Goal: Entertainment & Leisure: Consume media (video, audio)

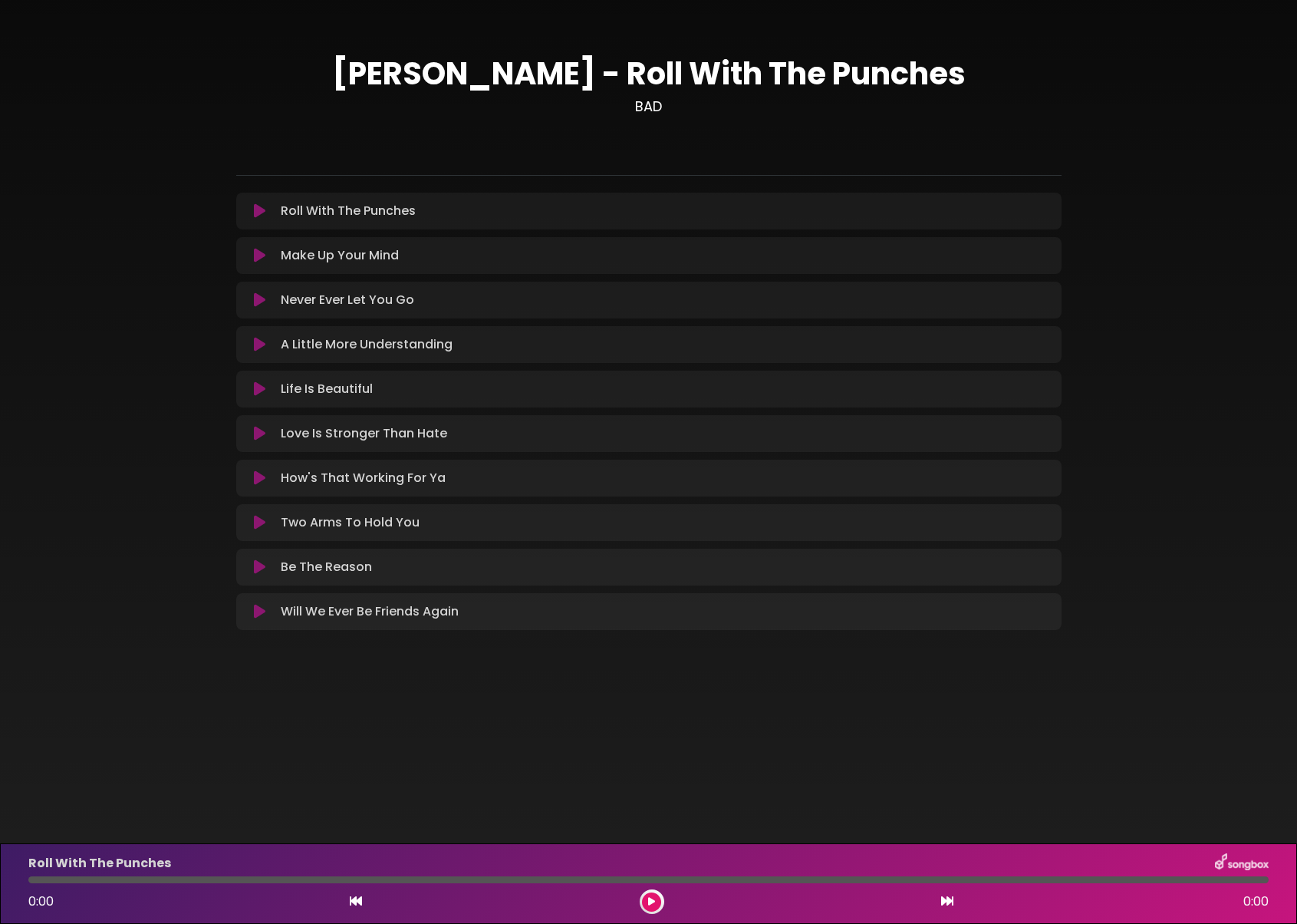
click at [266, 430] on button at bounding box center [260, 433] width 30 height 15
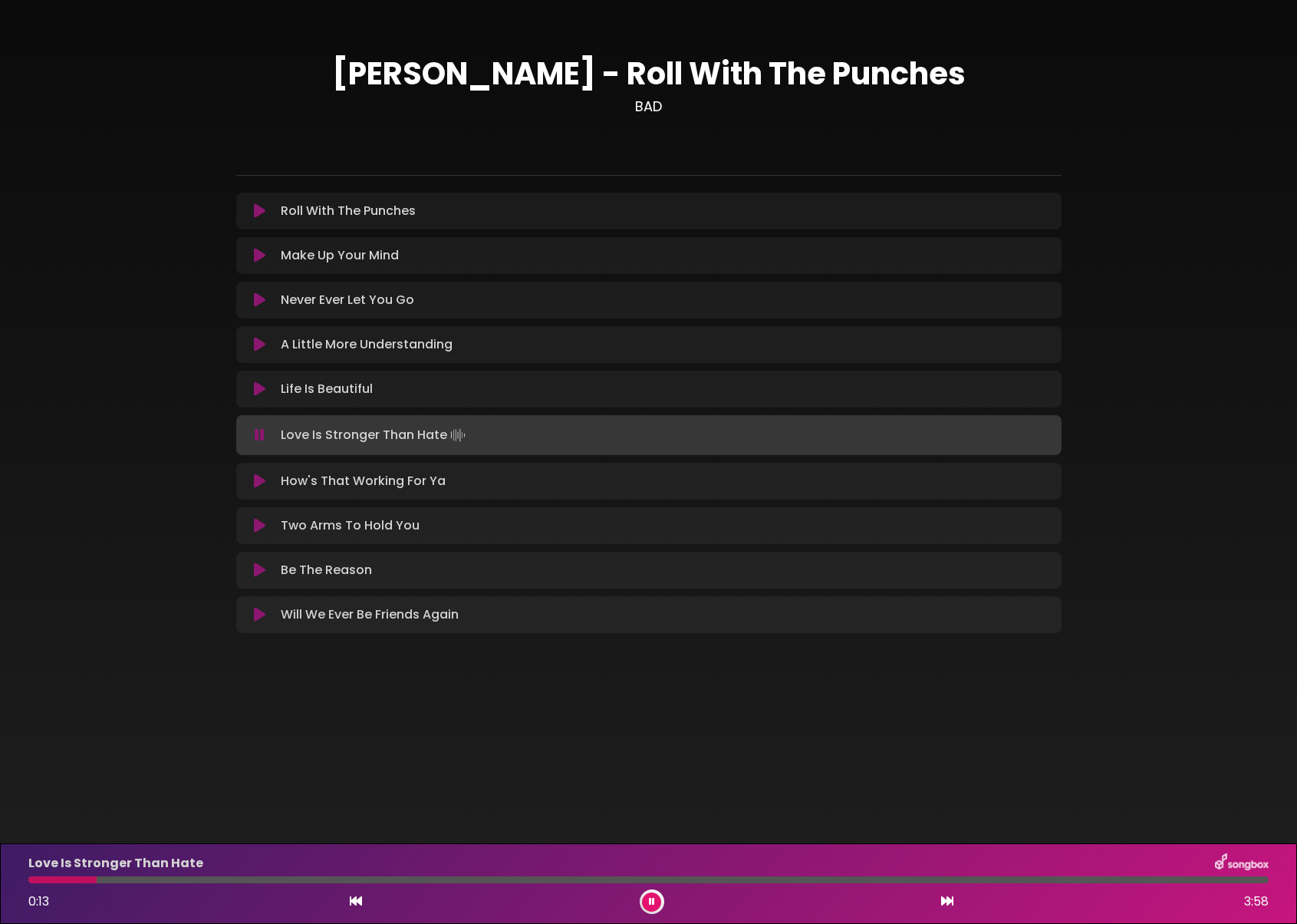
click at [255, 385] on icon at bounding box center [260, 389] width 12 height 15
click at [1100, 916] on div "Love Is Stronger Than Hate 0:24 3:58" at bounding box center [648, 883] width 1297 height 81
click at [636, 905] on div "0:35 3:58" at bounding box center [648, 902] width 1259 height 25
click at [649, 906] on button at bounding box center [651, 902] width 19 height 19
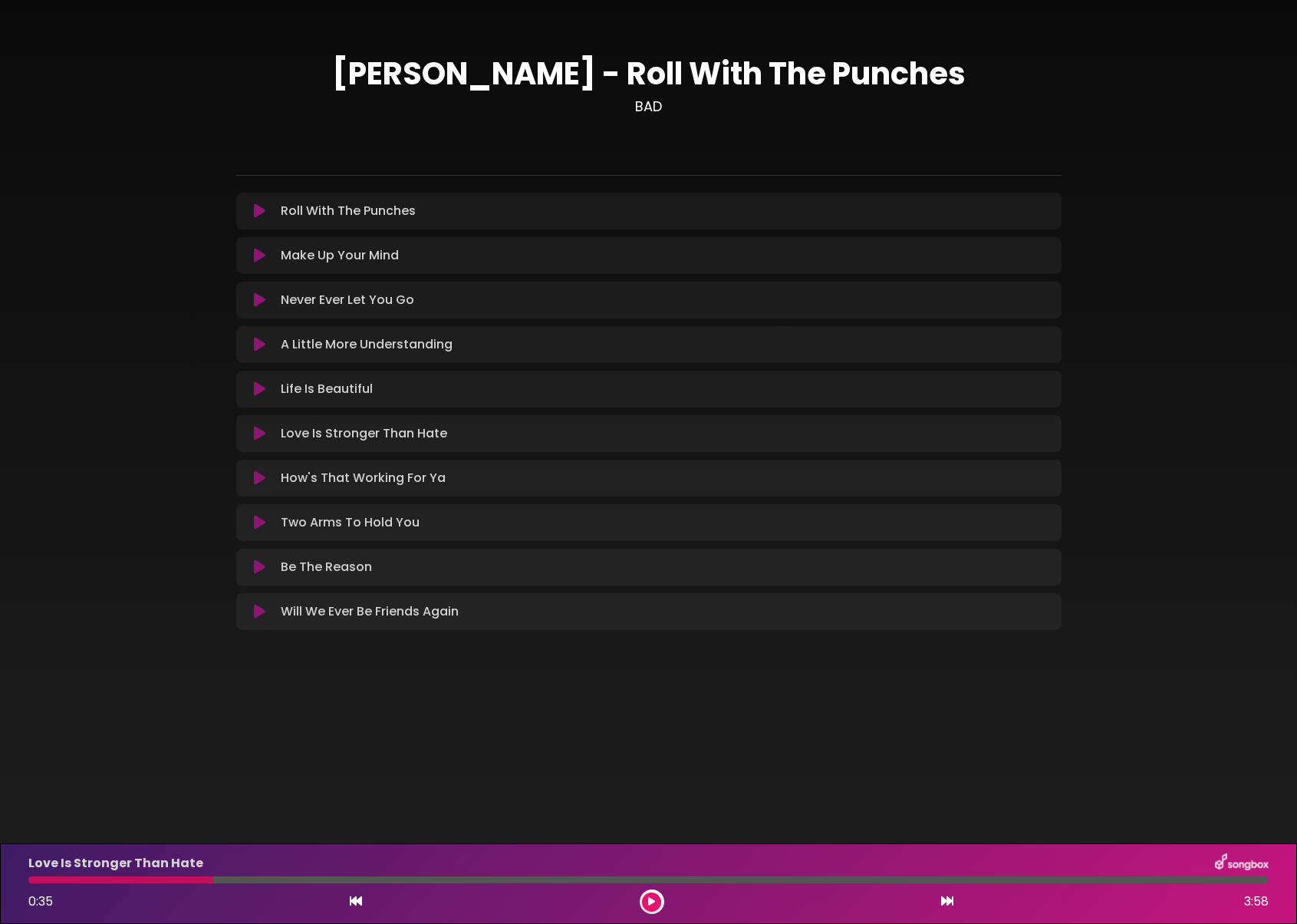
click at [650, 906] on button at bounding box center [651, 902] width 19 height 19
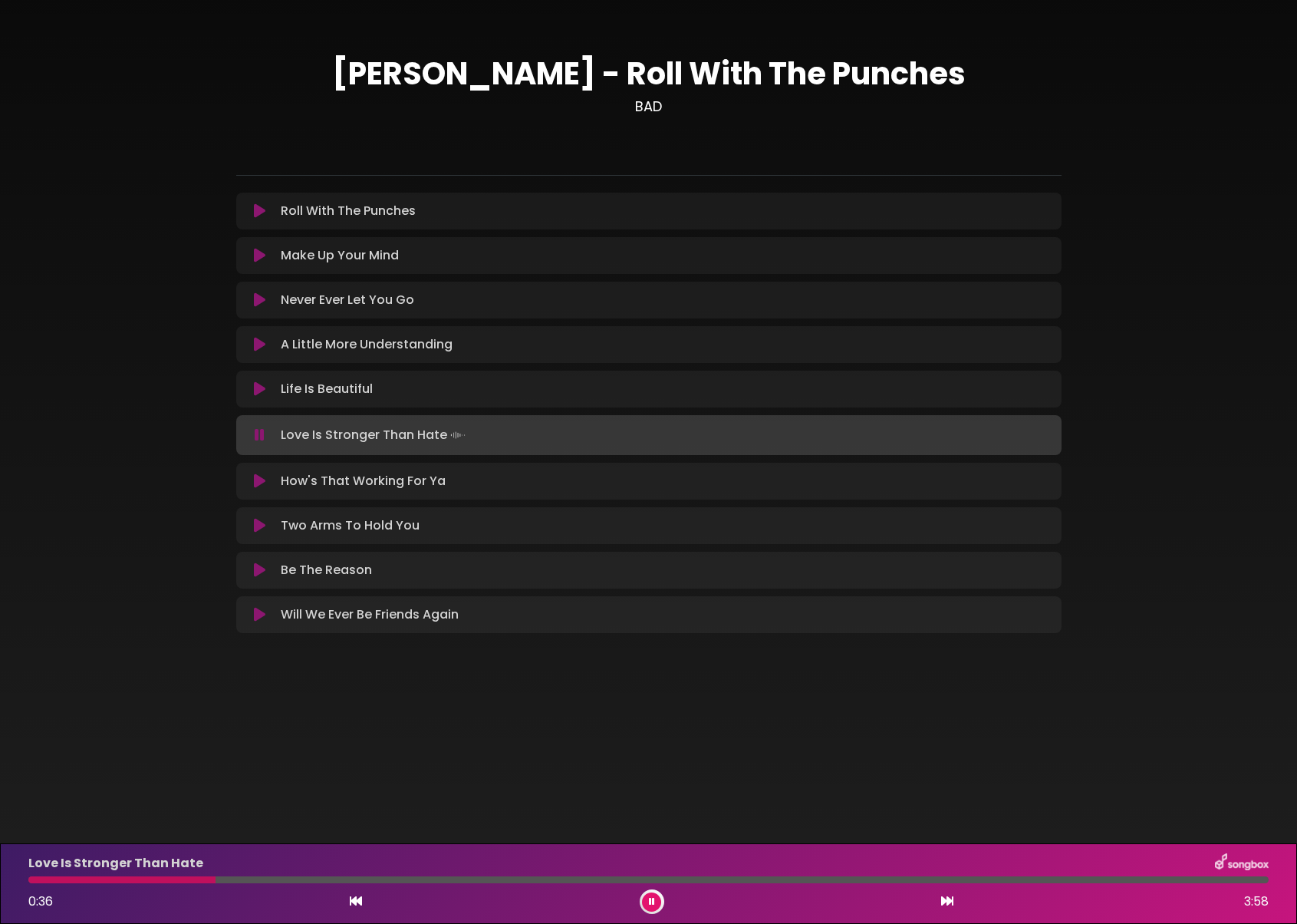
click at [652, 898] on icon at bounding box center [651, 901] width 6 height 9
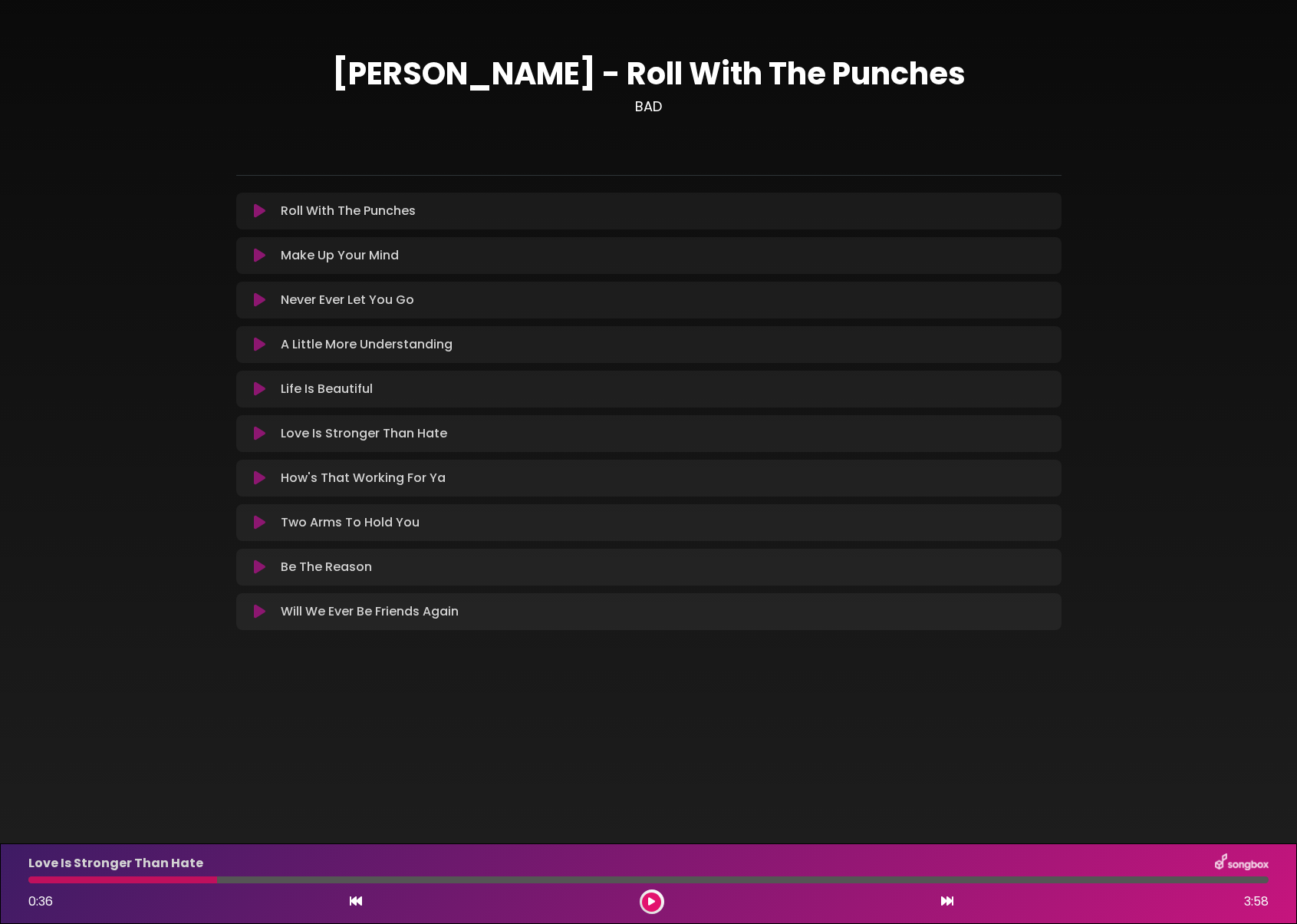
click at [651, 903] on icon at bounding box center [651, 901] width 7 height 9
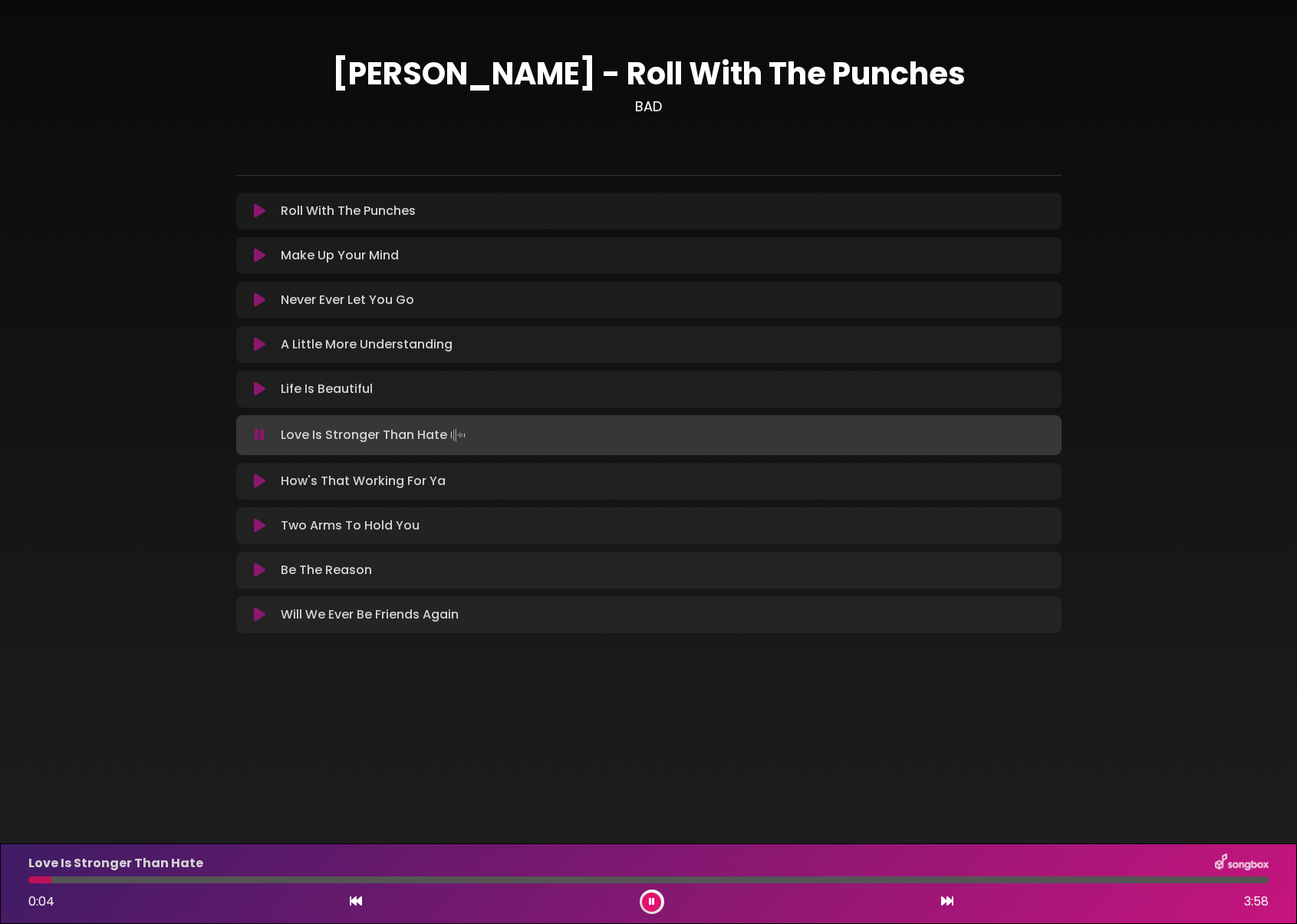
click at [52, 881] on div at bounding box center [40, 879] width 23 height 7
click at [69, 881] on div at bounding box center [648, 879] width 1241 height 7
click at [285, 885] on div "Love Is Stronger Than Hate 0:08 3:58" at bounding box center [648, 883] width 1259 height 61
click at [93, 882] on div at bounding box center [648, 879] width 1241 height 7
click at [220, 883] on div "Love Is Stronger Than Hate 0:12 3:58" at bounding box center [648, 883] width 1259 height 61
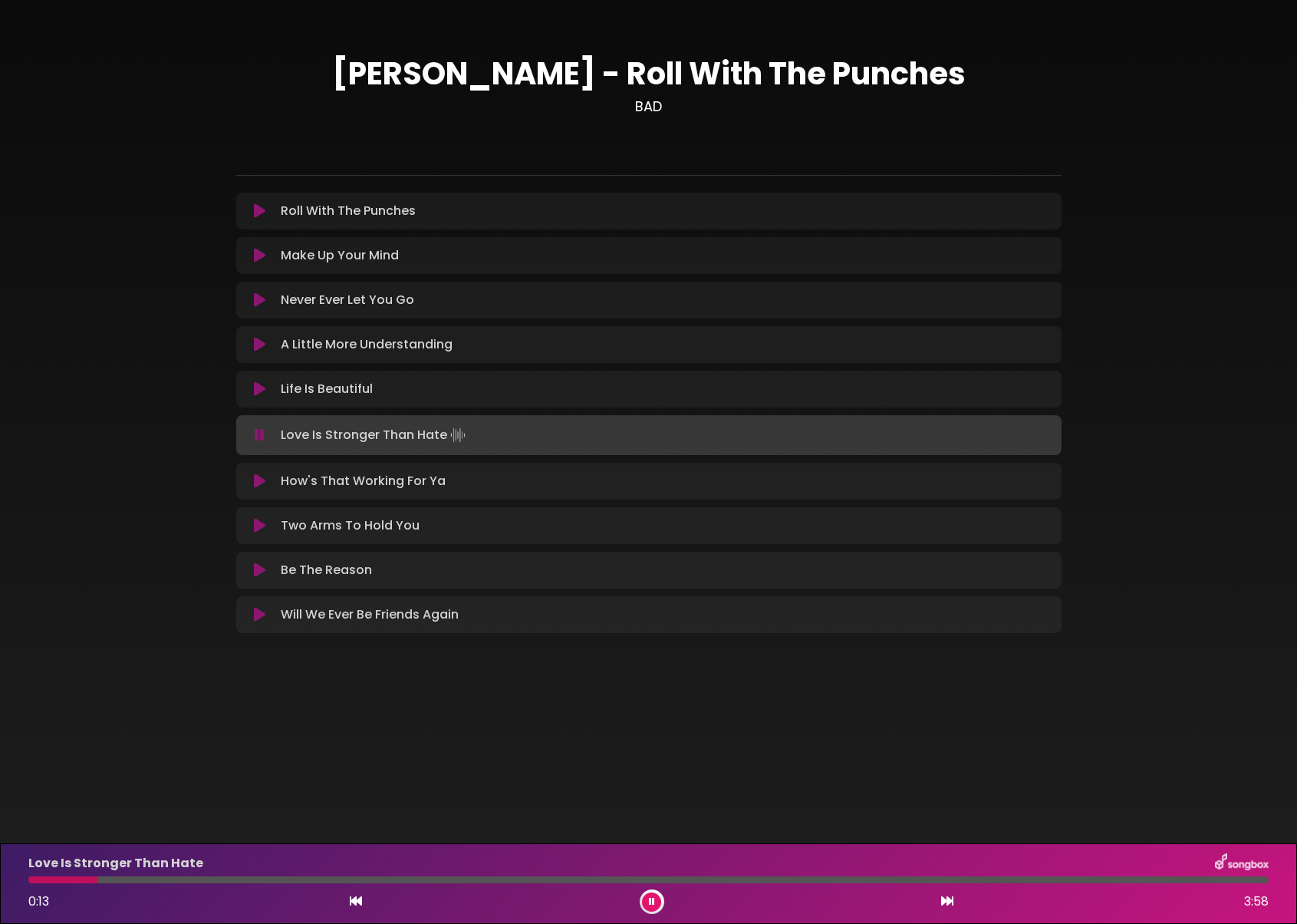
click at [944, 880] on div at bounding box center [648, 879] width 1241 height 7
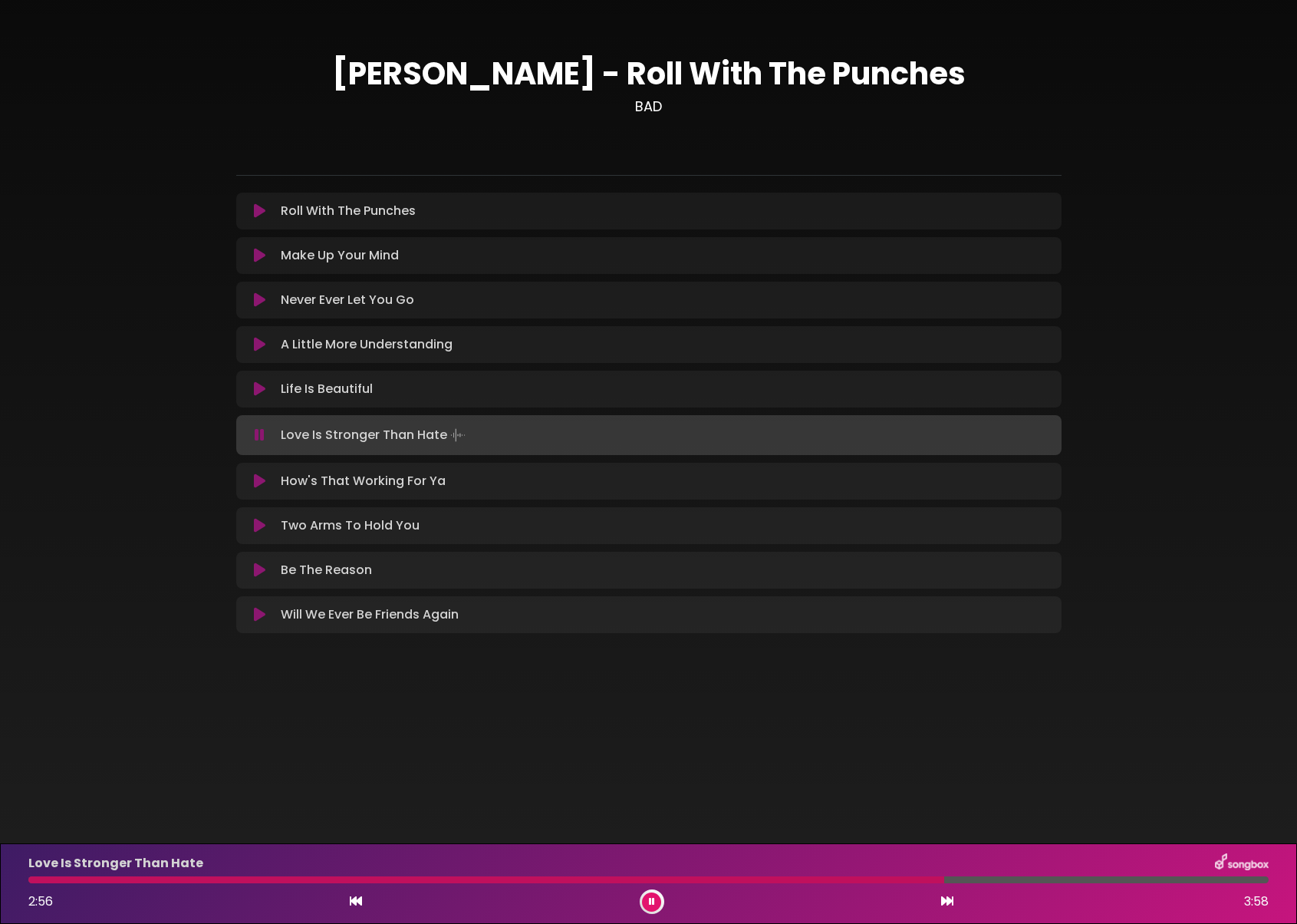
click at [1103, 872] on div "Love Is Stronger Than Hate" at bounding box center [648, 863] width 1259 height 20
click at [1178, 877] on div at bounding box center [648, 879] width 1241 height 7
click at [1227, 878] on div at bounding box center [648, 879] width 1241 height 7
click at [1247, 877] on div at bounding box center [648, 879] width 1241 height 7
click at [407, 878] on div at bounding box center [641, 879] width 1225 height 7
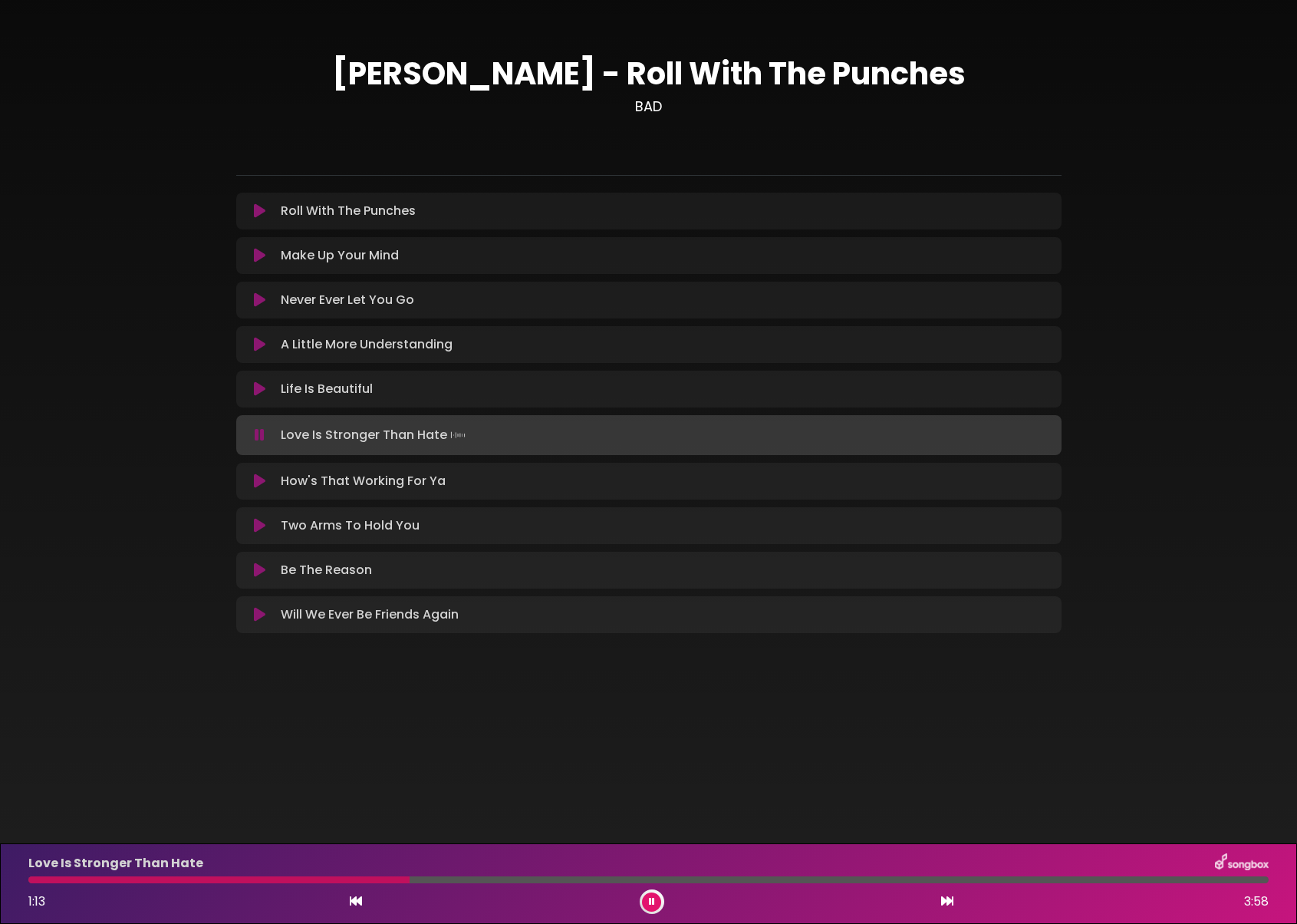
click at [556, 878] on div at bounding box center [648, 879] width 1241 height 7
click at [458, 875] on div "Love Is Stronger Than Hate 1:42 3:58" at bounding box center [648, 883] width 1259 height 61
click at [392, 875] on div "Love Is Stronger Than Hate 1:42 3:58" at bounding box center [648, 883] width 1259 height 61
drag, startPoint x: 33, startPoint y: 877, endPoint x: 415, endPoint y: 877, distance: 382.0
click at [34, 877] on div at bounding box center [297, 879] width 537 height 7
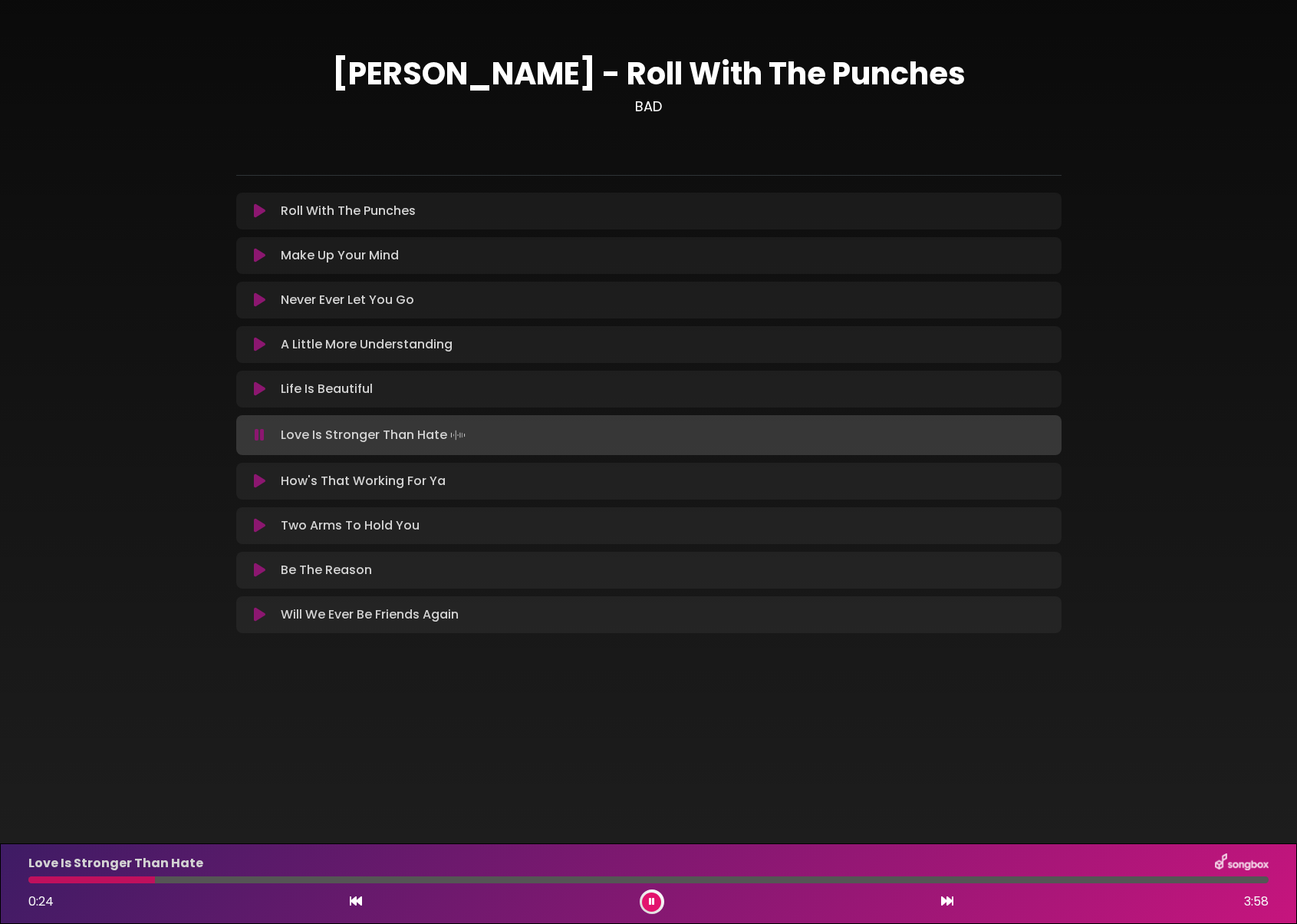
click at [489, 875] on div "Love Is Stronger Than Hate 0:24 3:58" at bounding box center [648, 883] width 1259 height 61
click at [475, 882] on div at bounding box center [648, 879] width 1241 height 7
click at [527, 883] on div "Love Is Stronger Than Hate 1:26 3:58" at bounding box center [648, 883] width 1259 height 61
click at [607, 881] on div at bounding box center [648, 879] width 1241 height 7
click at [681, 882] on div at bounding box center [648, 879] width 1241 height 7
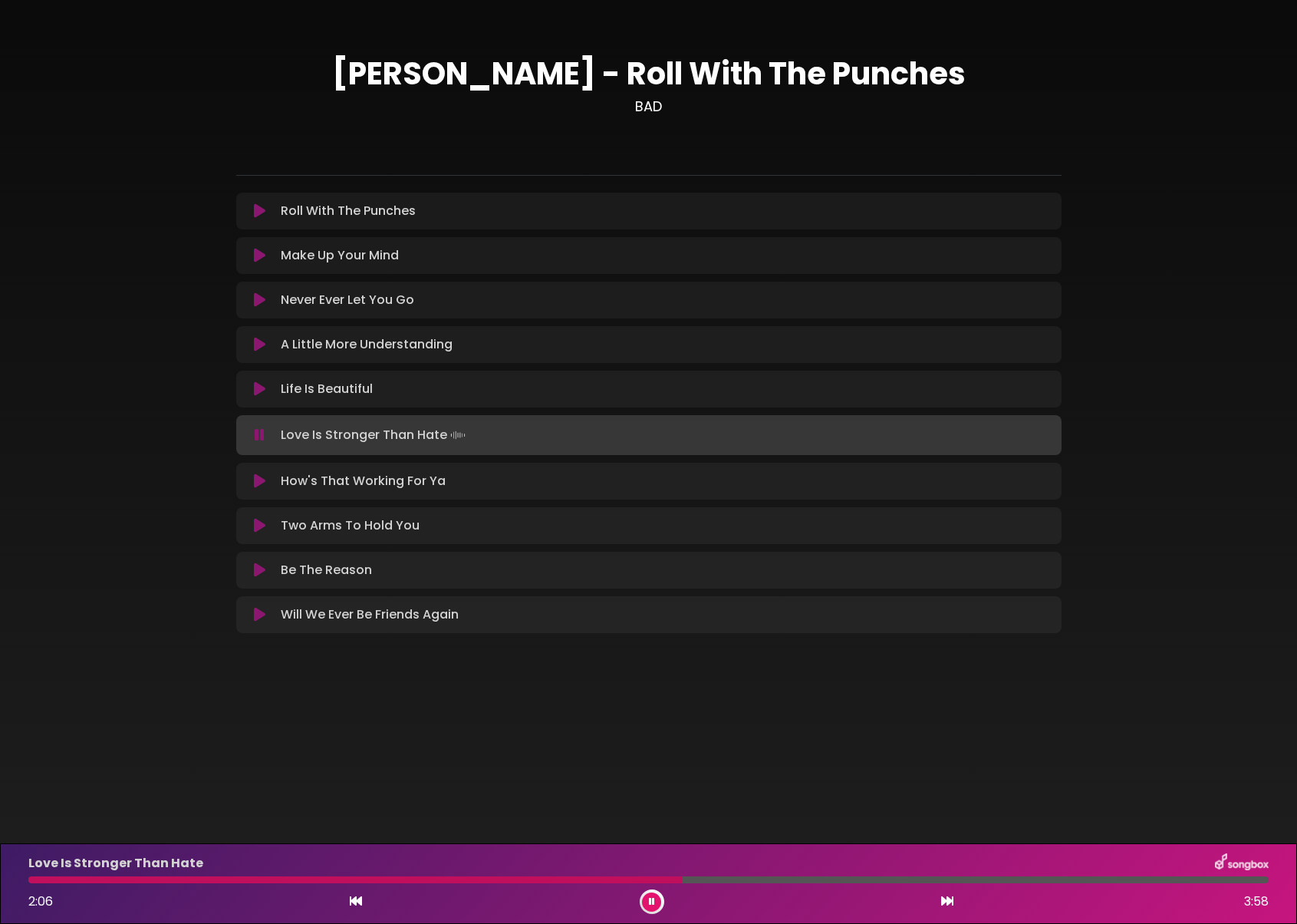
click at [730, 876] on div at bounding box center [648, 879] width 1241 height 7
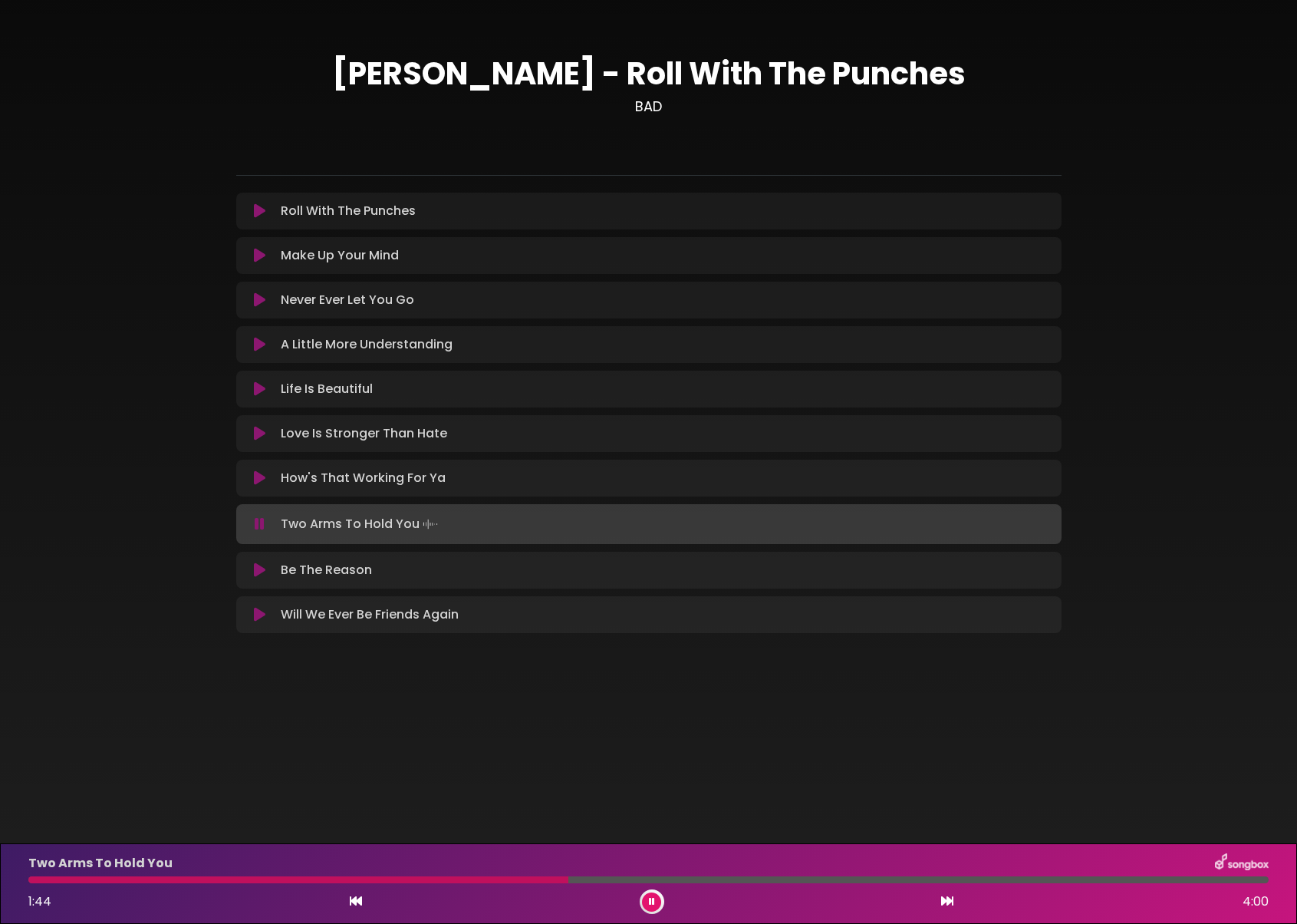
click at [655, 898] on button at bounding box center [651, 902] width 19 height 19
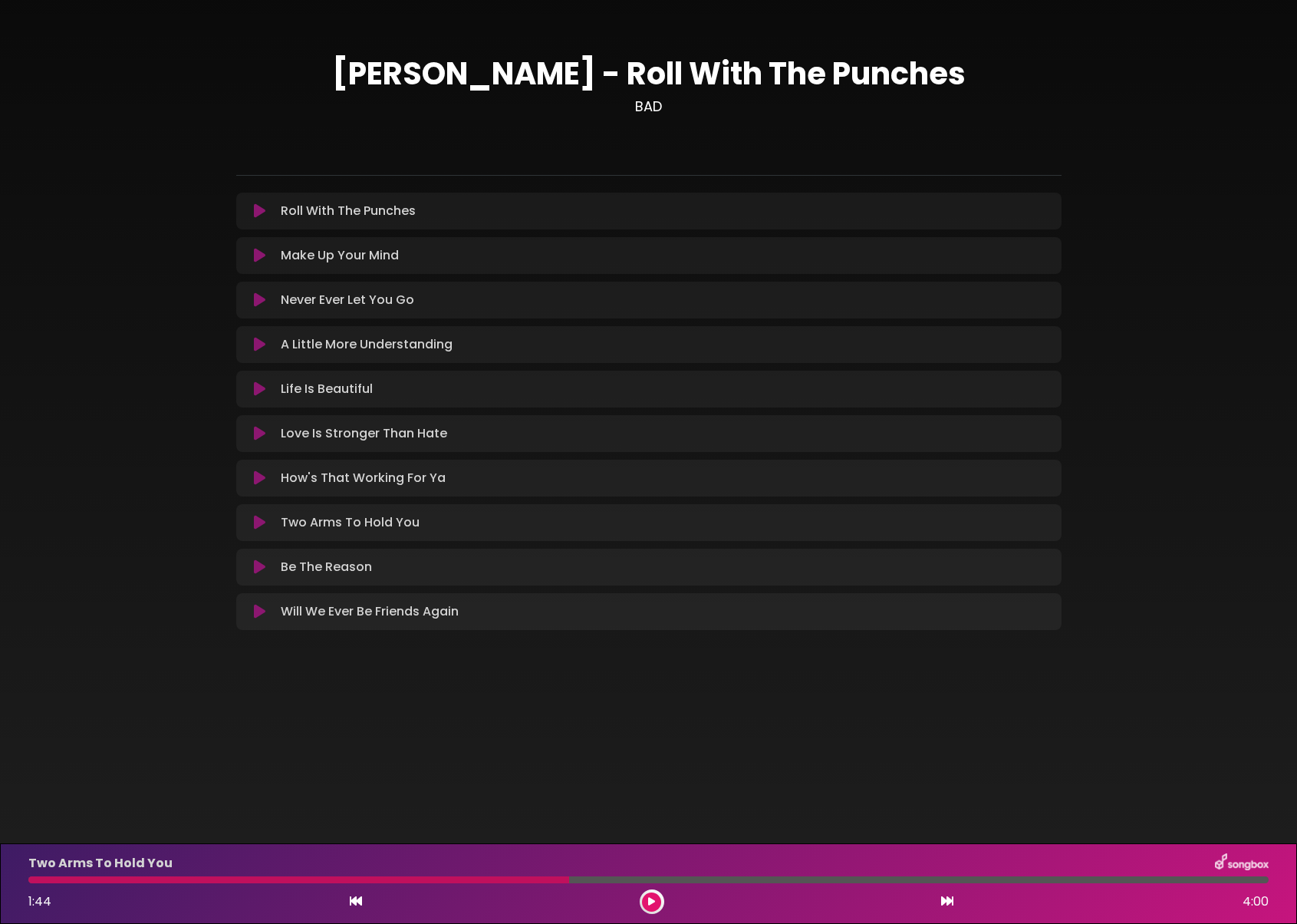
click at [258, 480] on icon at bounding box center [260, 478] width 12 height 15
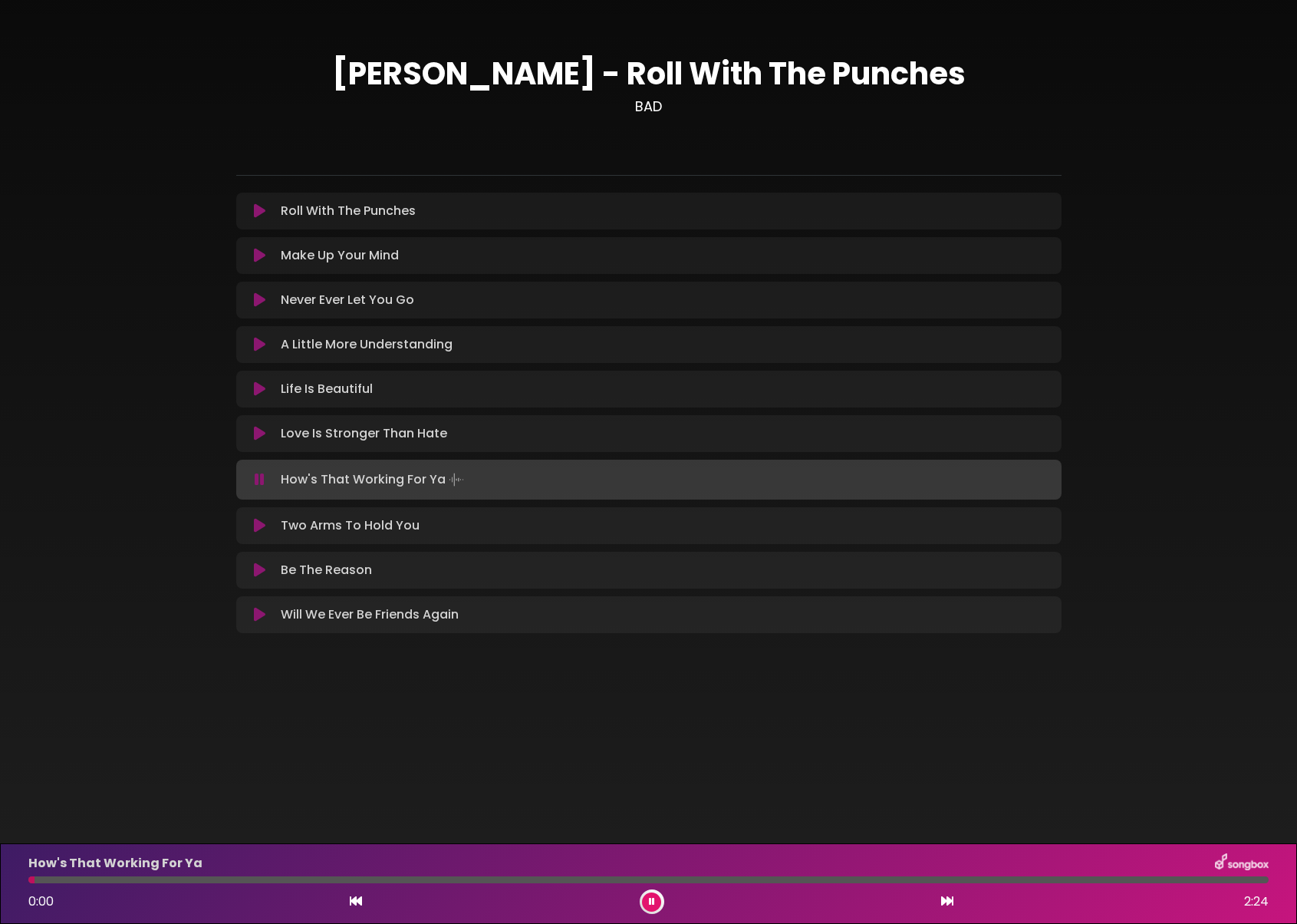
click at [102, 869] on p "How's That Working For Ya" at bounding box center [115, 863] width 174 height 18
click at [112, 875] on div "How's That Working For Ya 0:00 2:24" at bounding box center [648, 883] width 1259 height 61
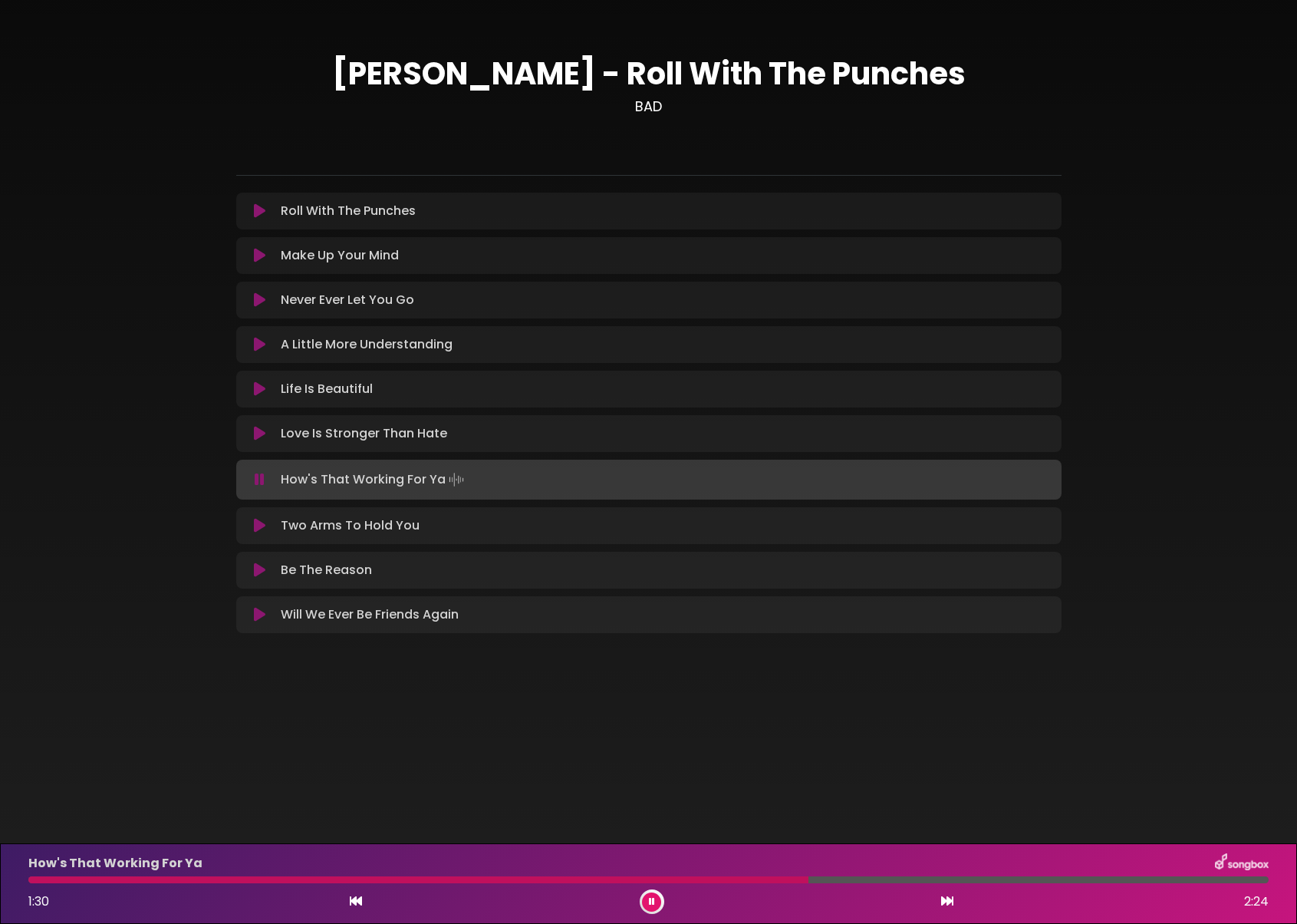
click at [255, 531] on icon at bounding box center [260, 525] width 12 height 15
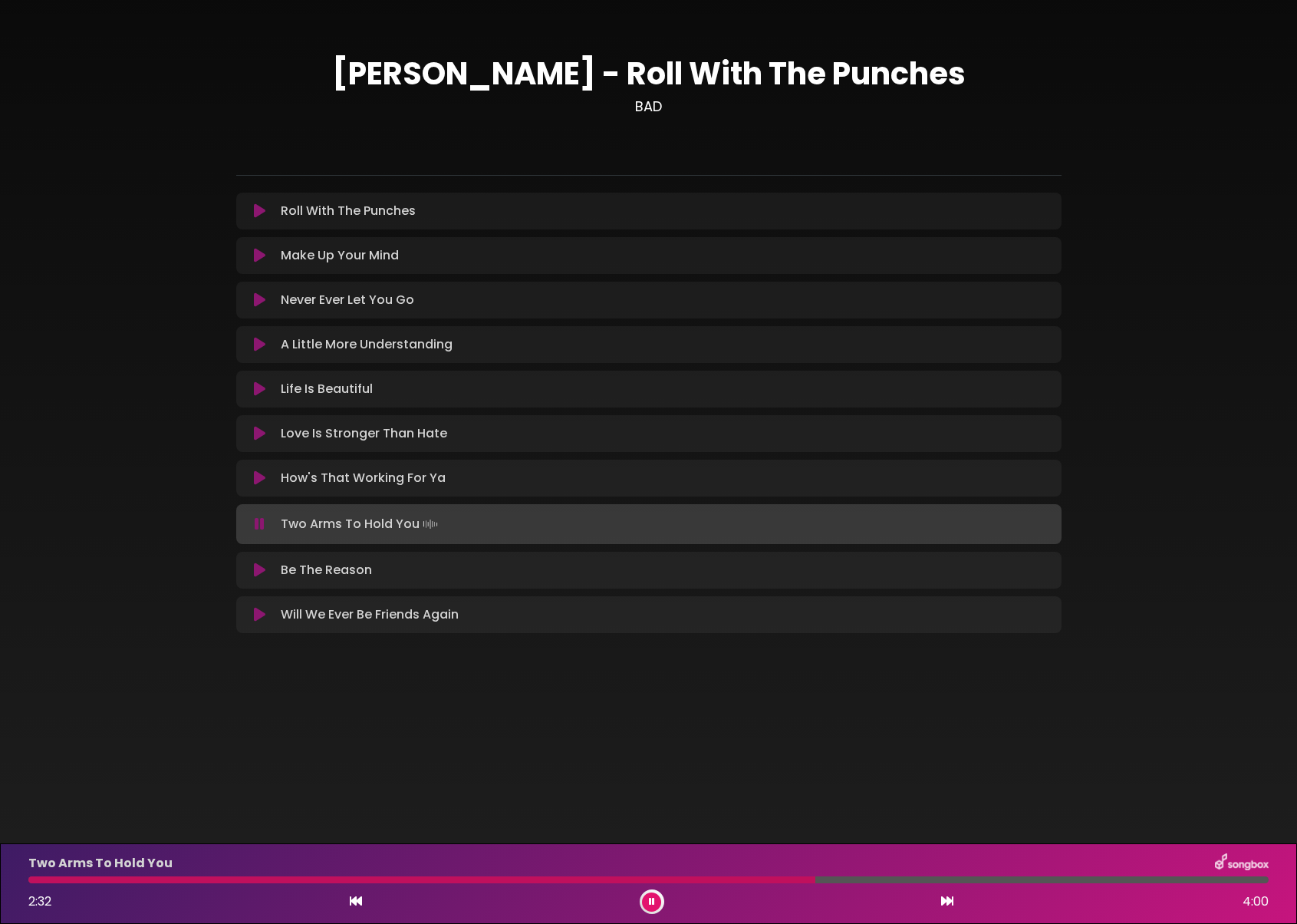
click at [656, 912] on div at bounding box center [652, 902] width 25 height 25
click at [656, 907] on button at bounding box center [651, 902] width 19 height 19
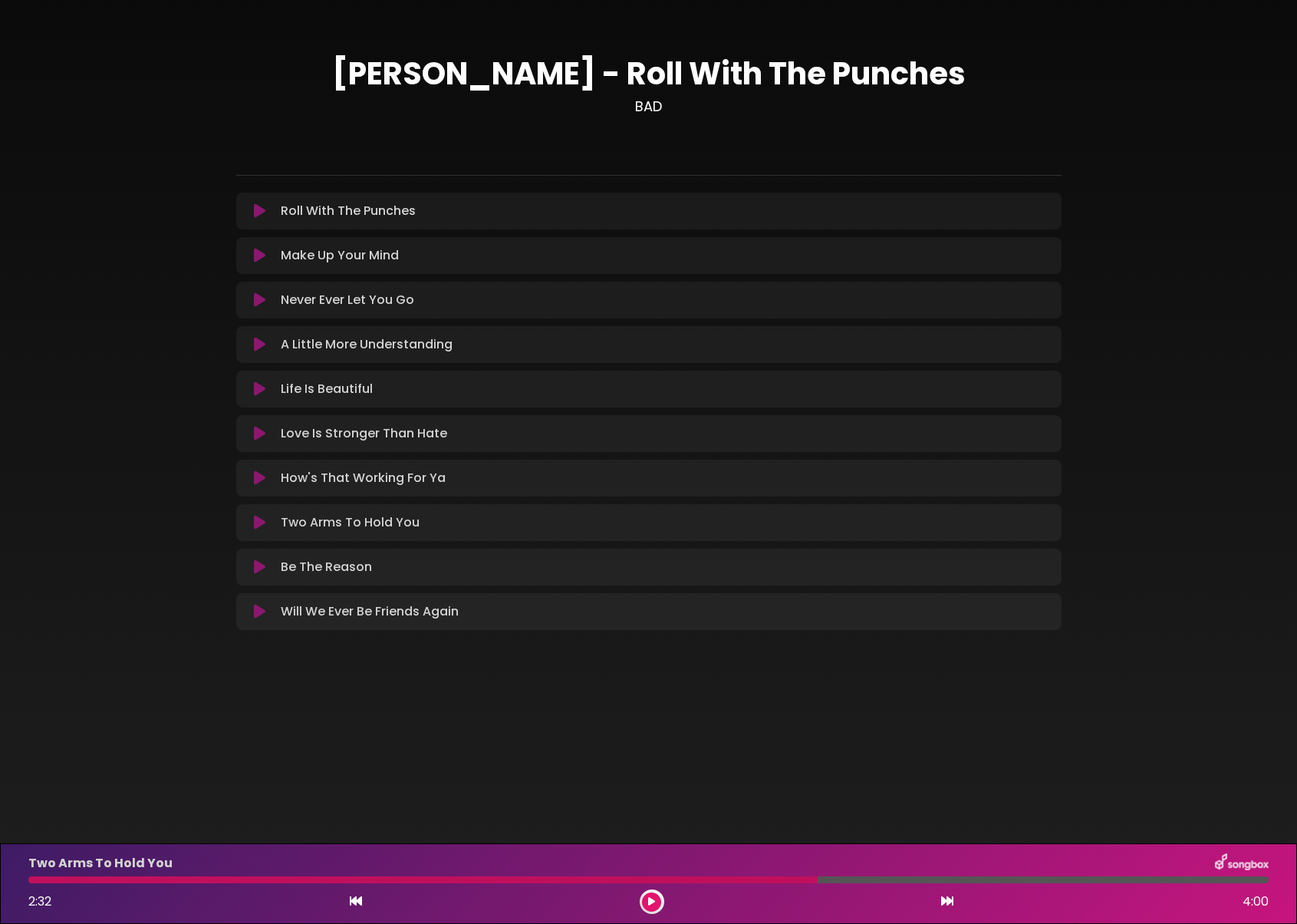
click at [254, 523] on icon at bounding box center [260, 523] width 12 height 15
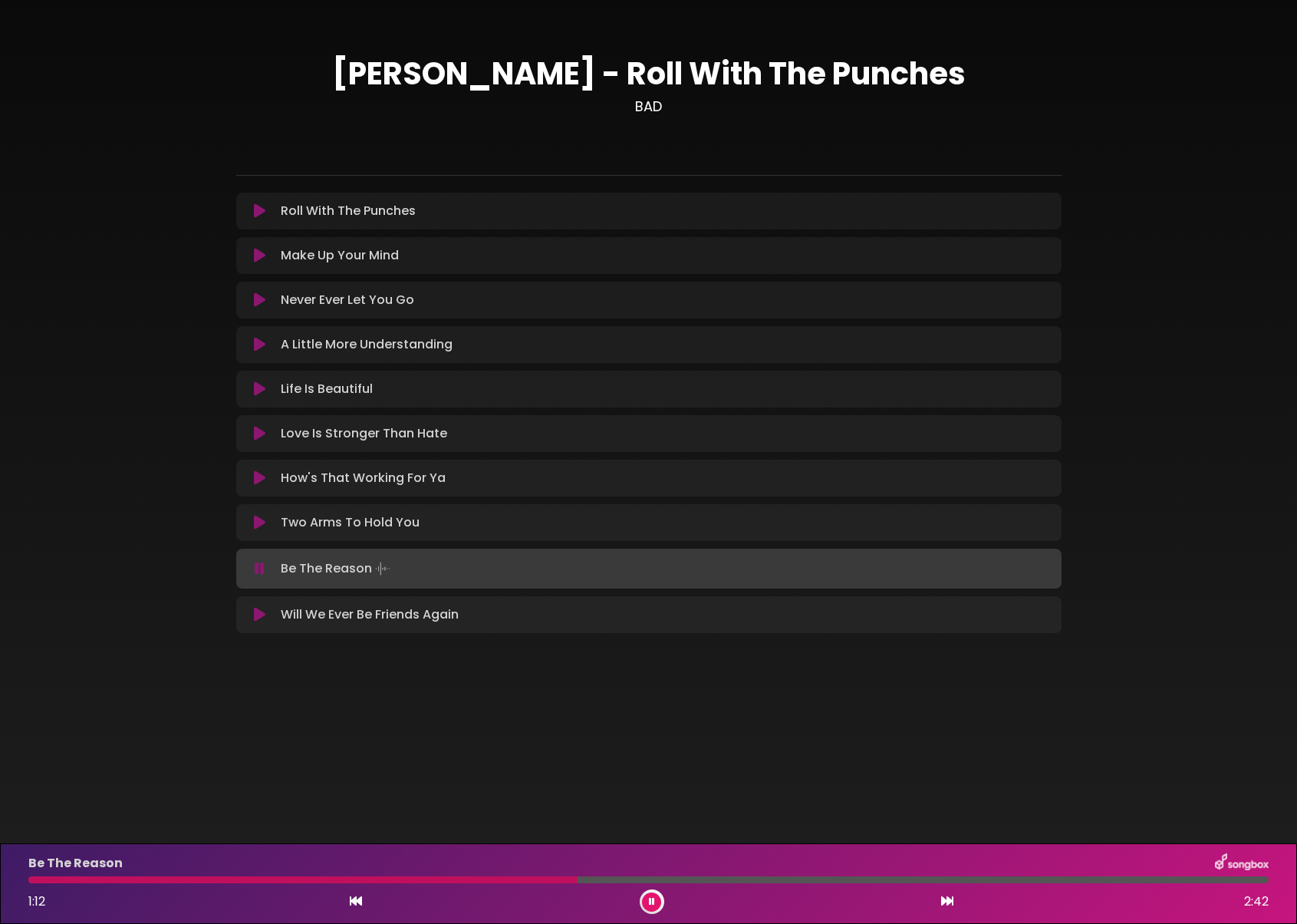
click at [655, 904] on button at bounding box center [651, 902] width 19 height 19
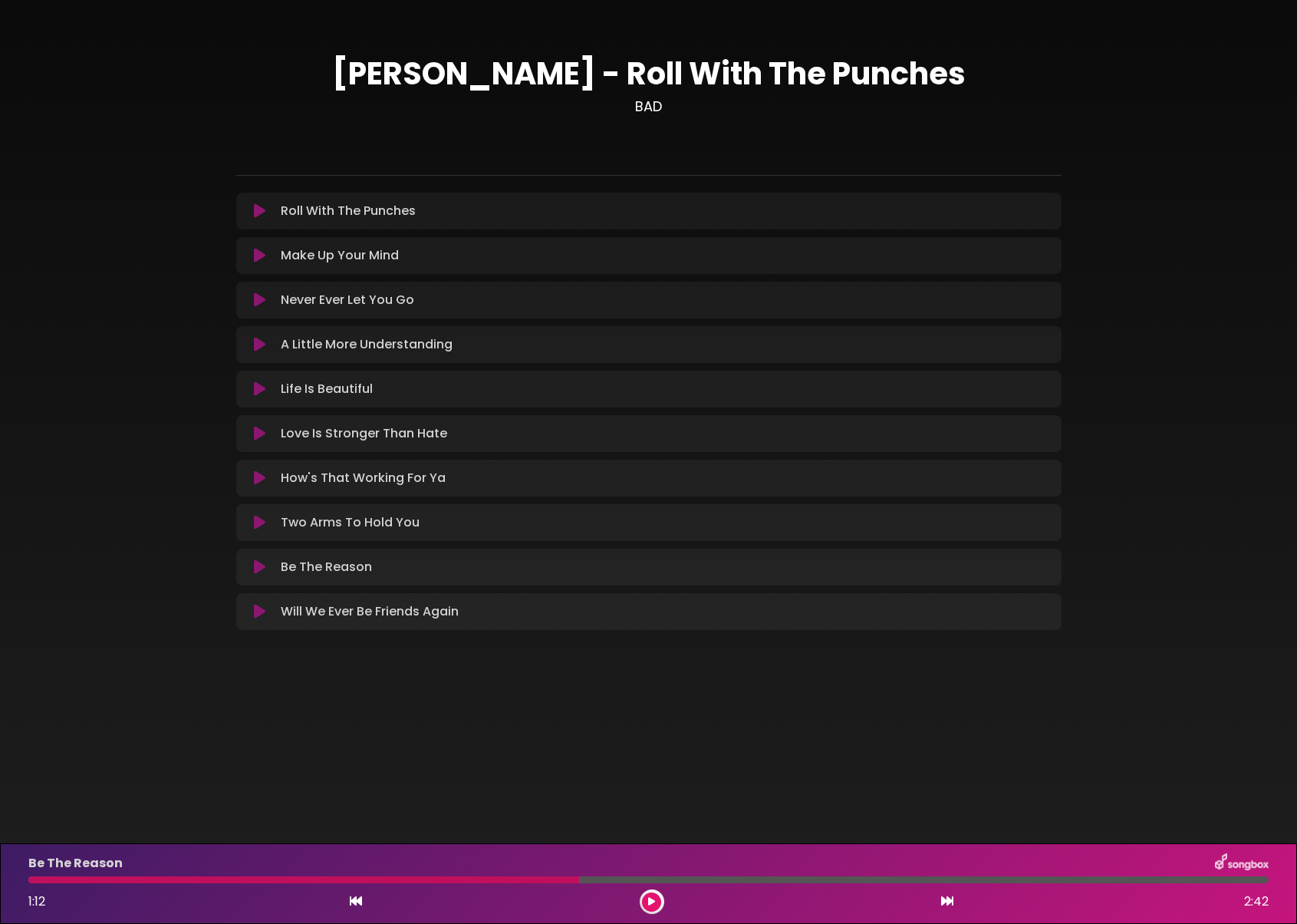
click at [659, 902] on button at bounding box center [651, 902] width 19 height 19
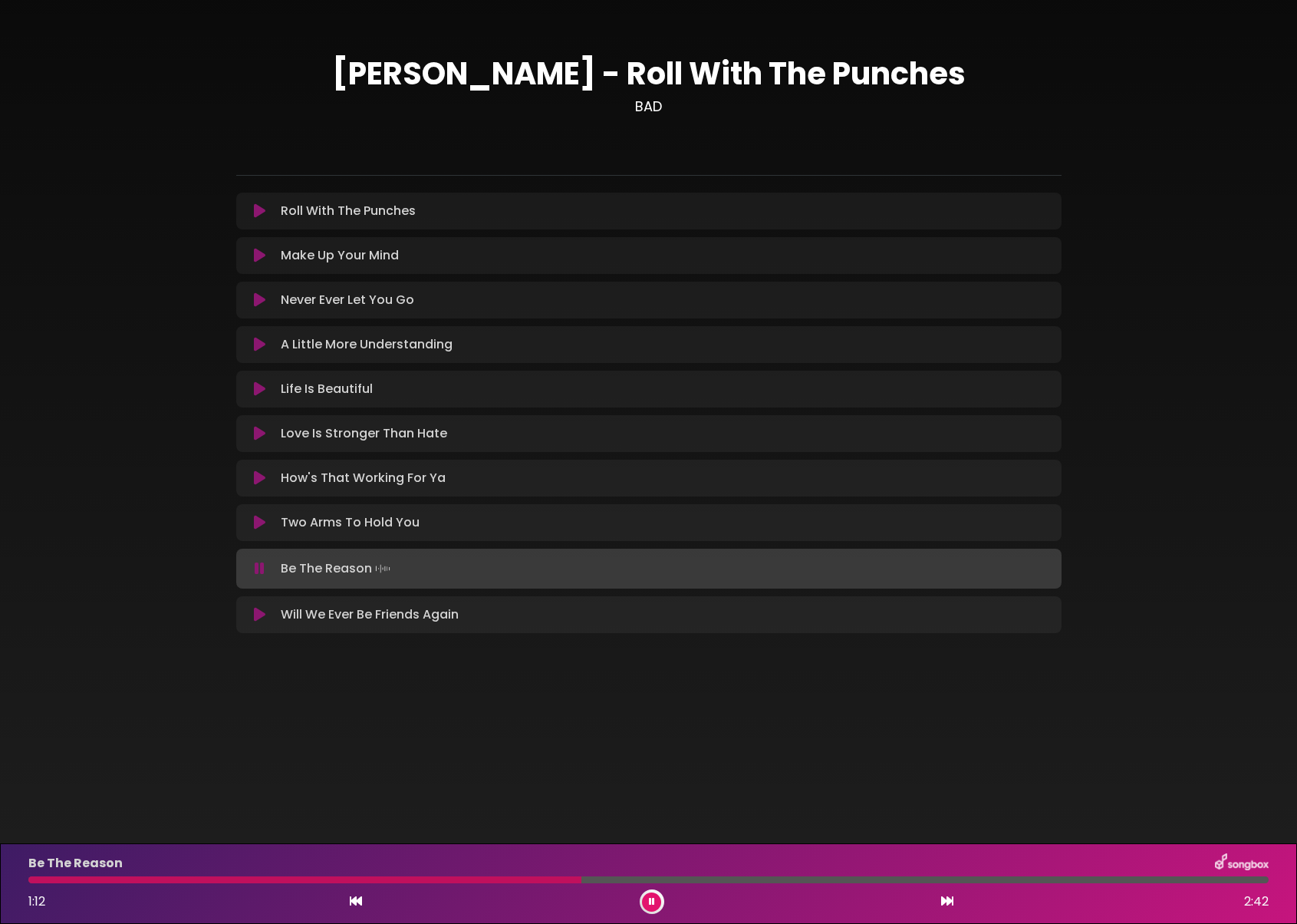
click at [659, 903] on button at bounding box center [651, 902] width 19 height 19
